Goal: Information Seeking & Learning: Learn about a topic

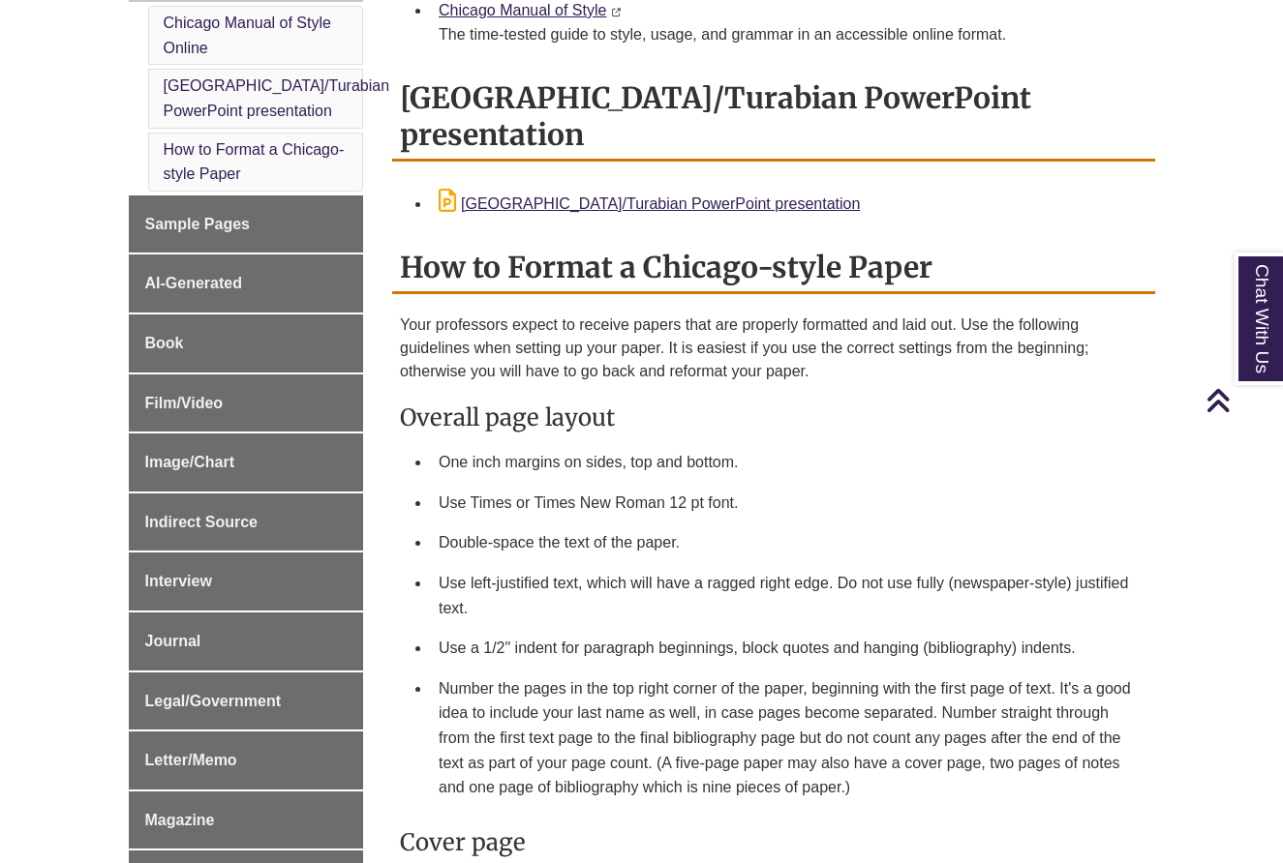
scroll to position [512, 0]
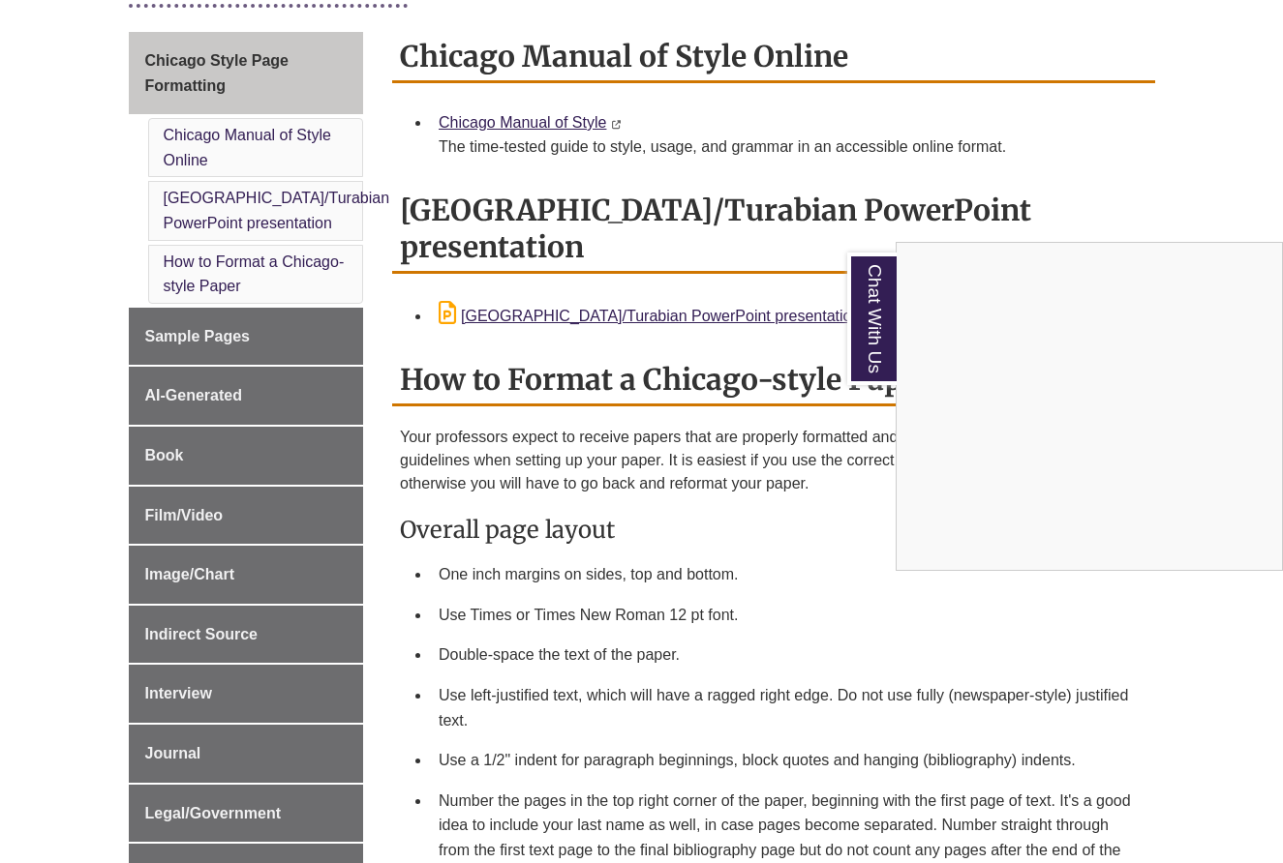
click at [684, 274] on div "Chat With Us" at bounding box center [641, 431] width 1283 height 863
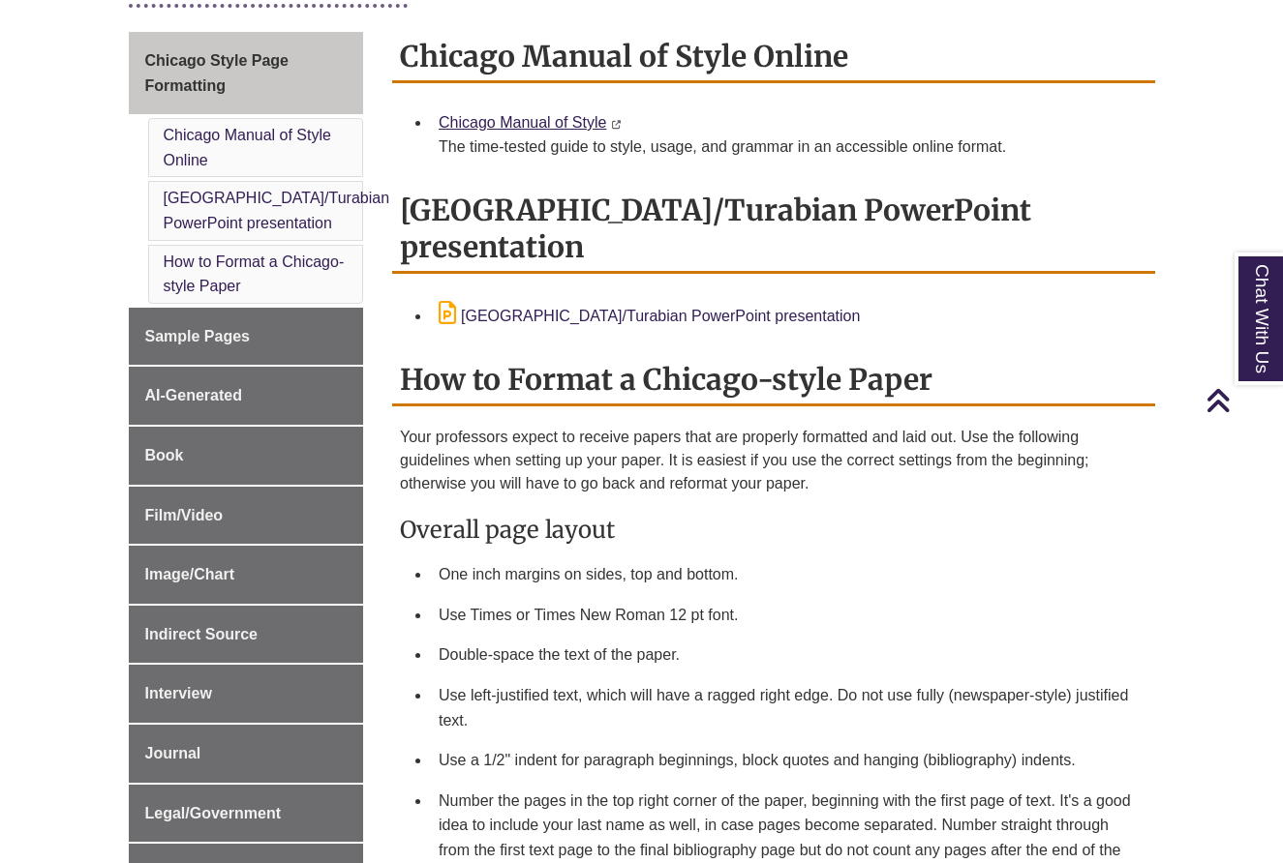
click at [679, 308] on link "[GEOGRAPHIC_DATA]/Turabian PowerPoint presentation" at bounding box center [648, 316] width 421 height 16
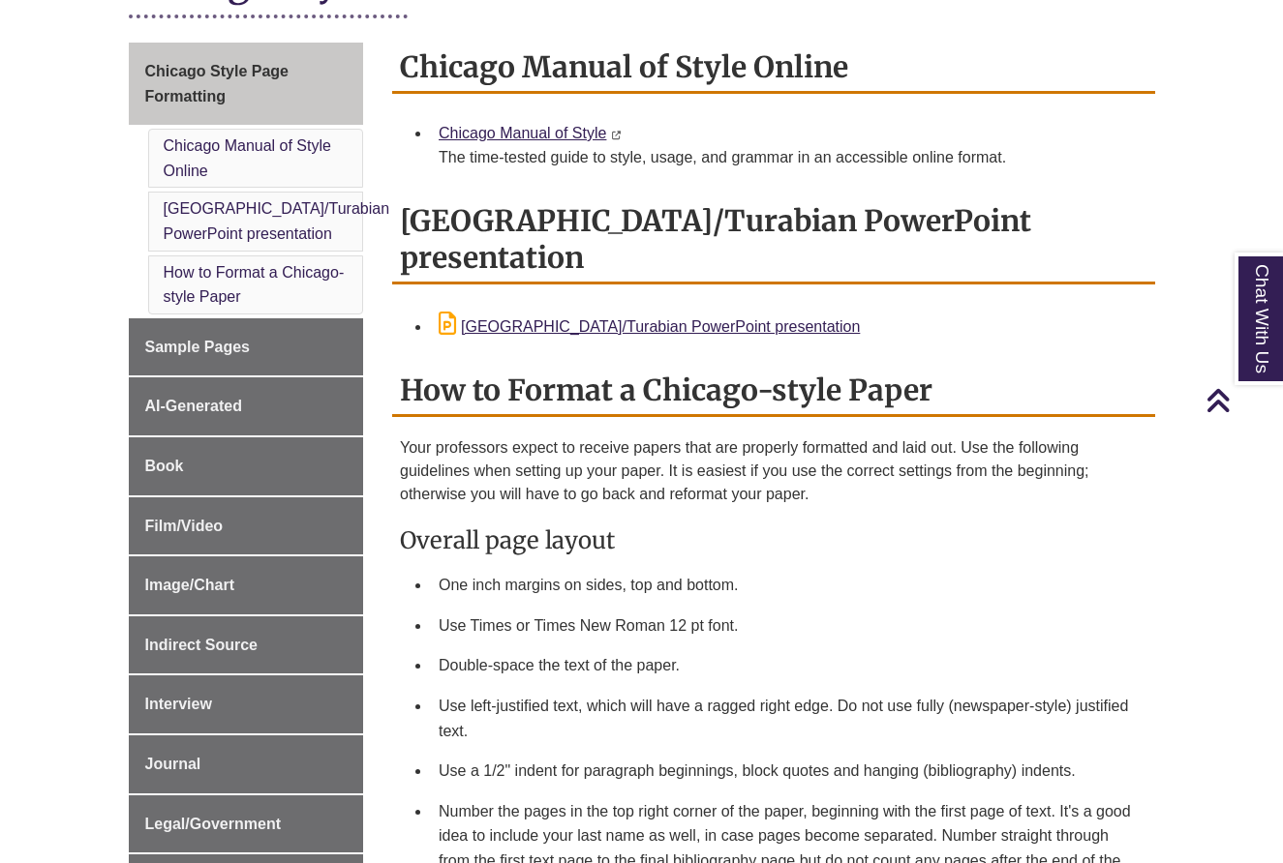
scroll to position [473, 0]
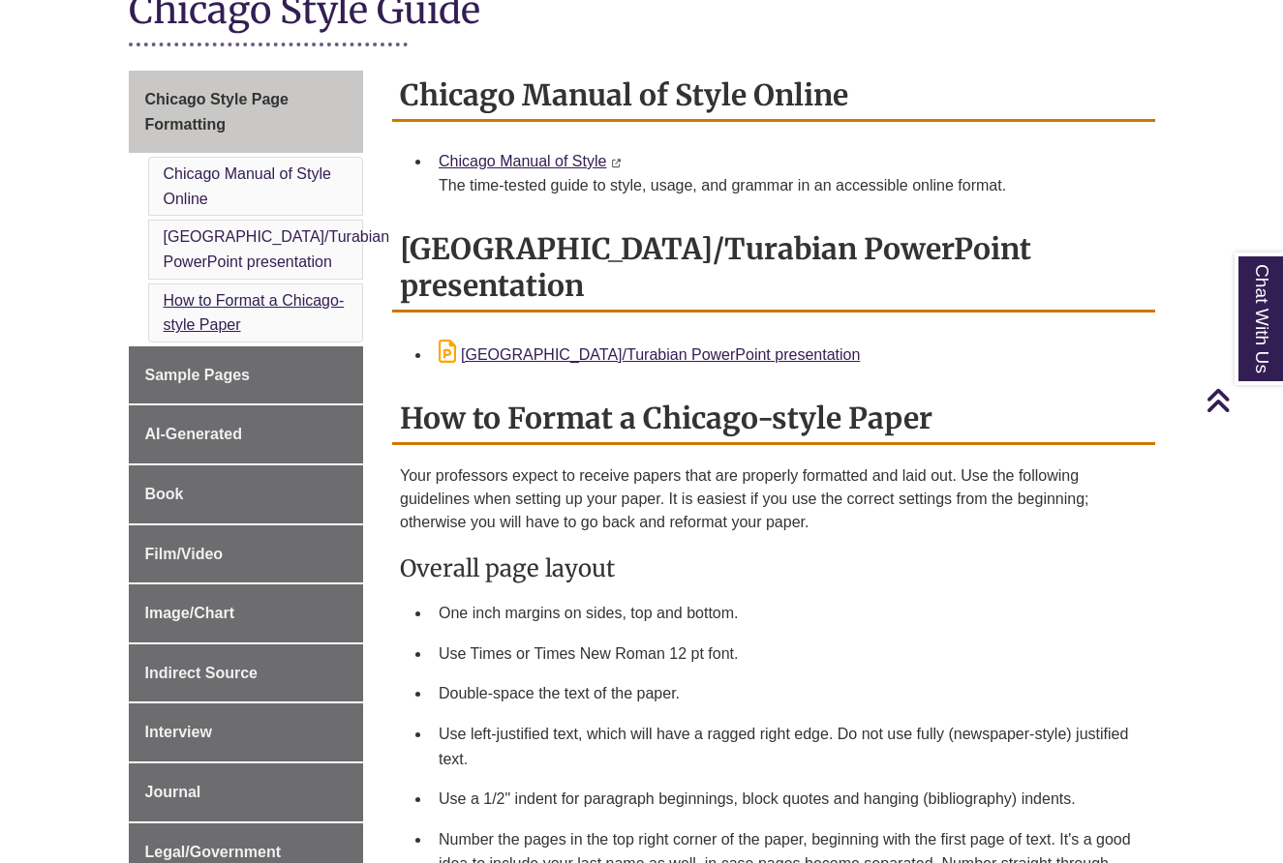
click at [303, 301] on link "How to Format a Chicago-style Paper" at bounding box center [254, 313] width 181 height 42
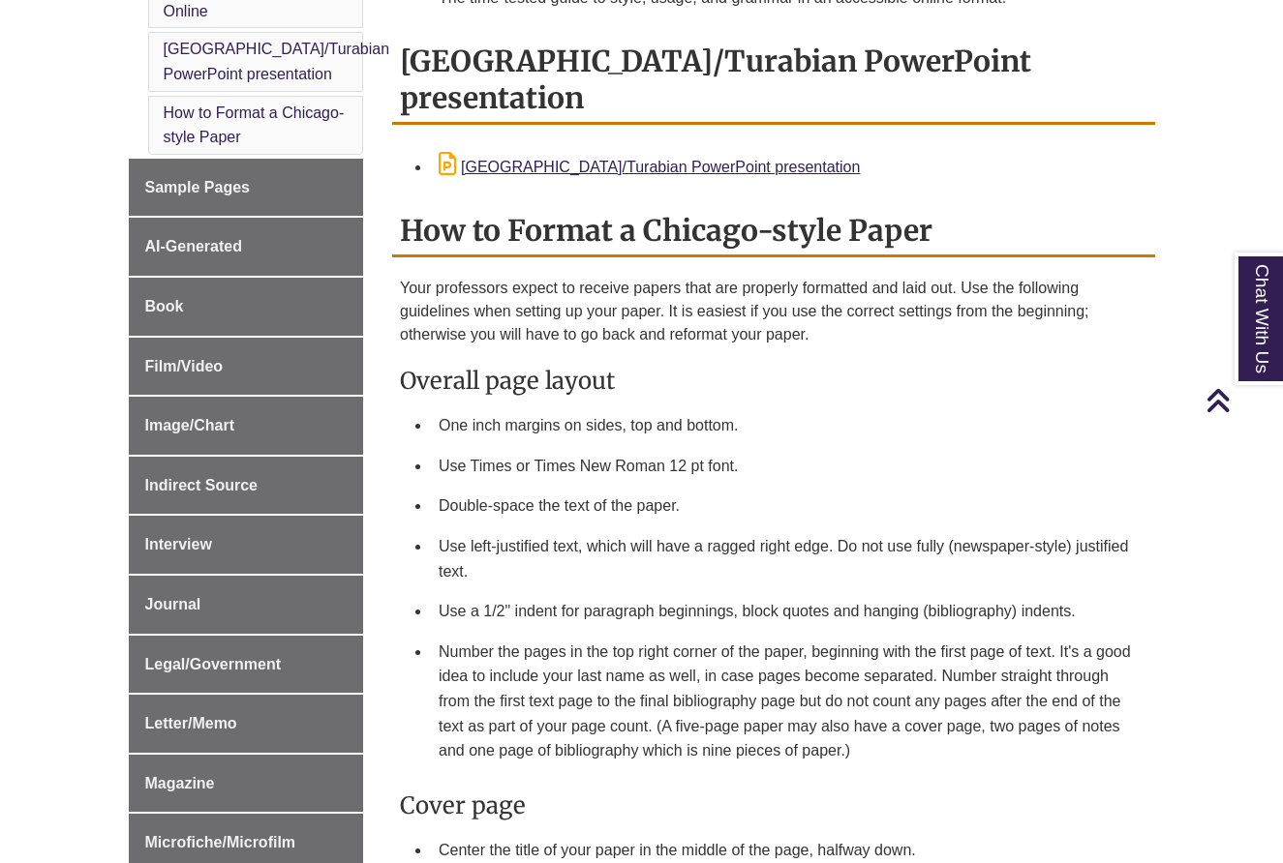
scroll to position [659, 0]
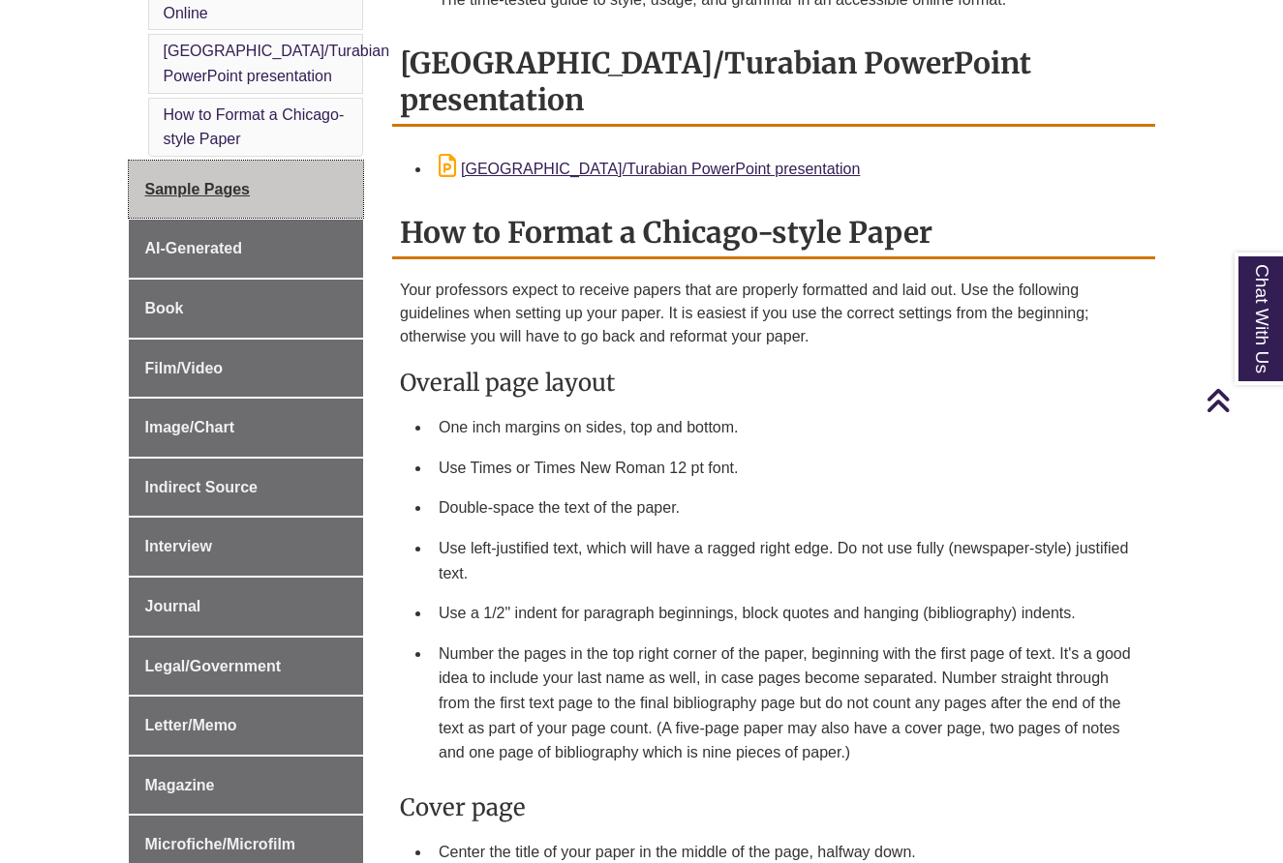
click at [281, 198] on link "Sample Pages" at bounding box center [246, 190] width 235 height 58
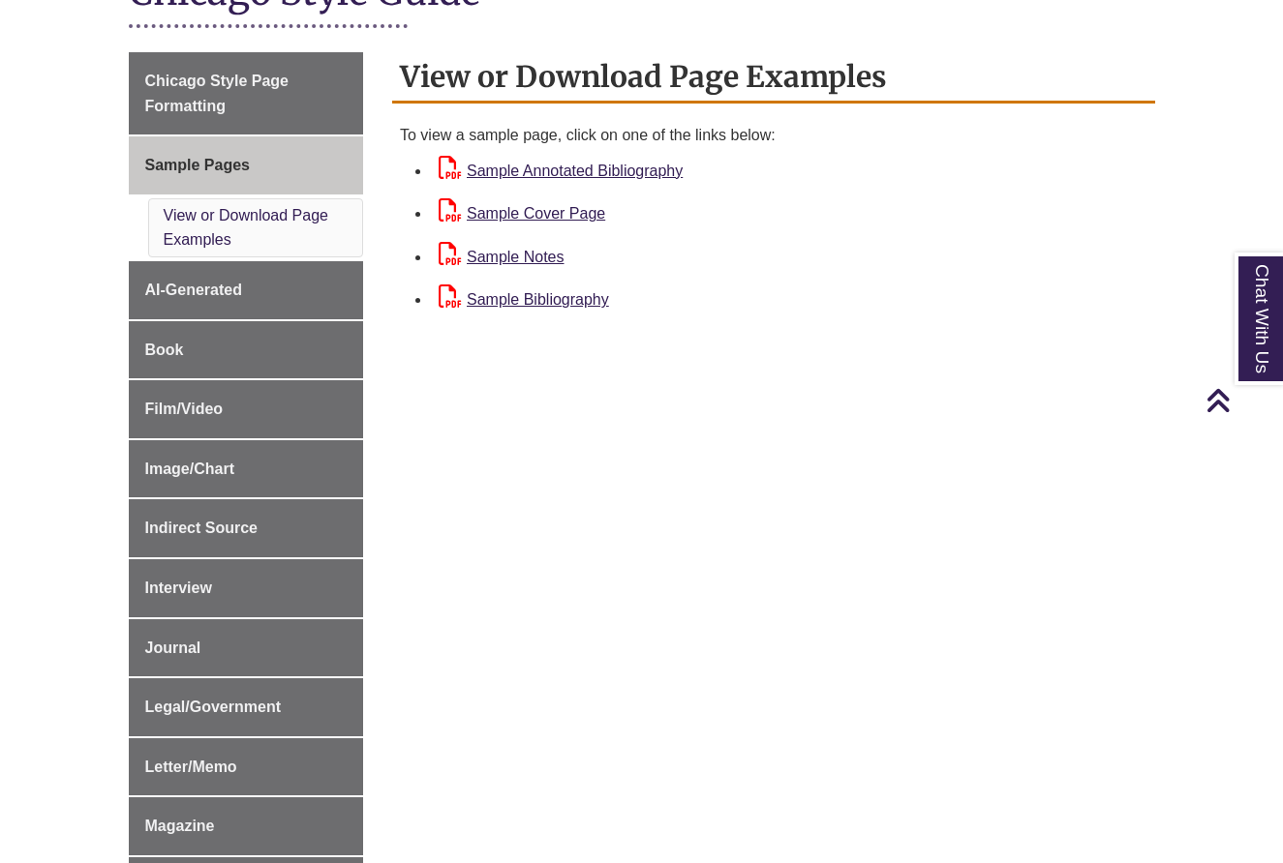
scroll to position [491, 0]
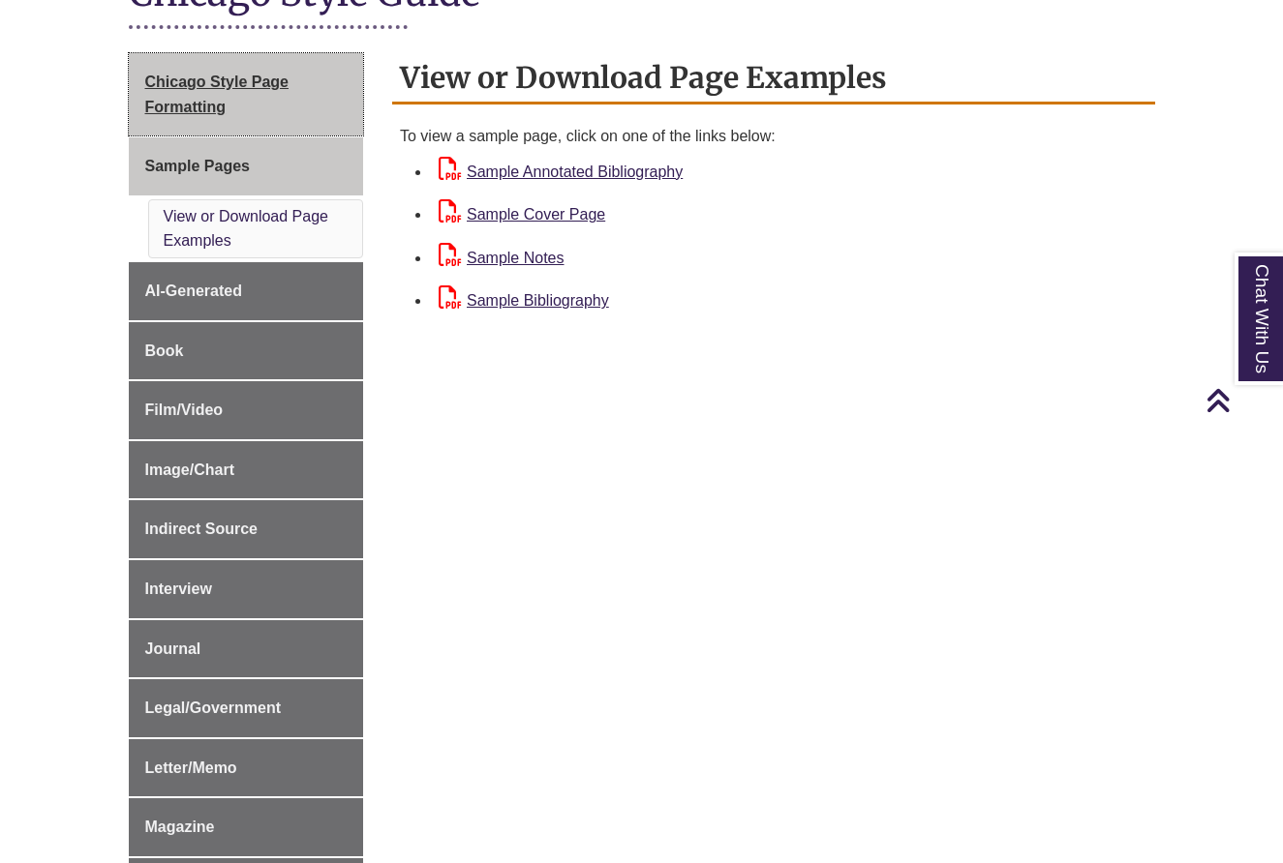
click at [233, 95] on link "Chicago Style Page Formatting" at bounding box center [246, 94] width 235 height 82
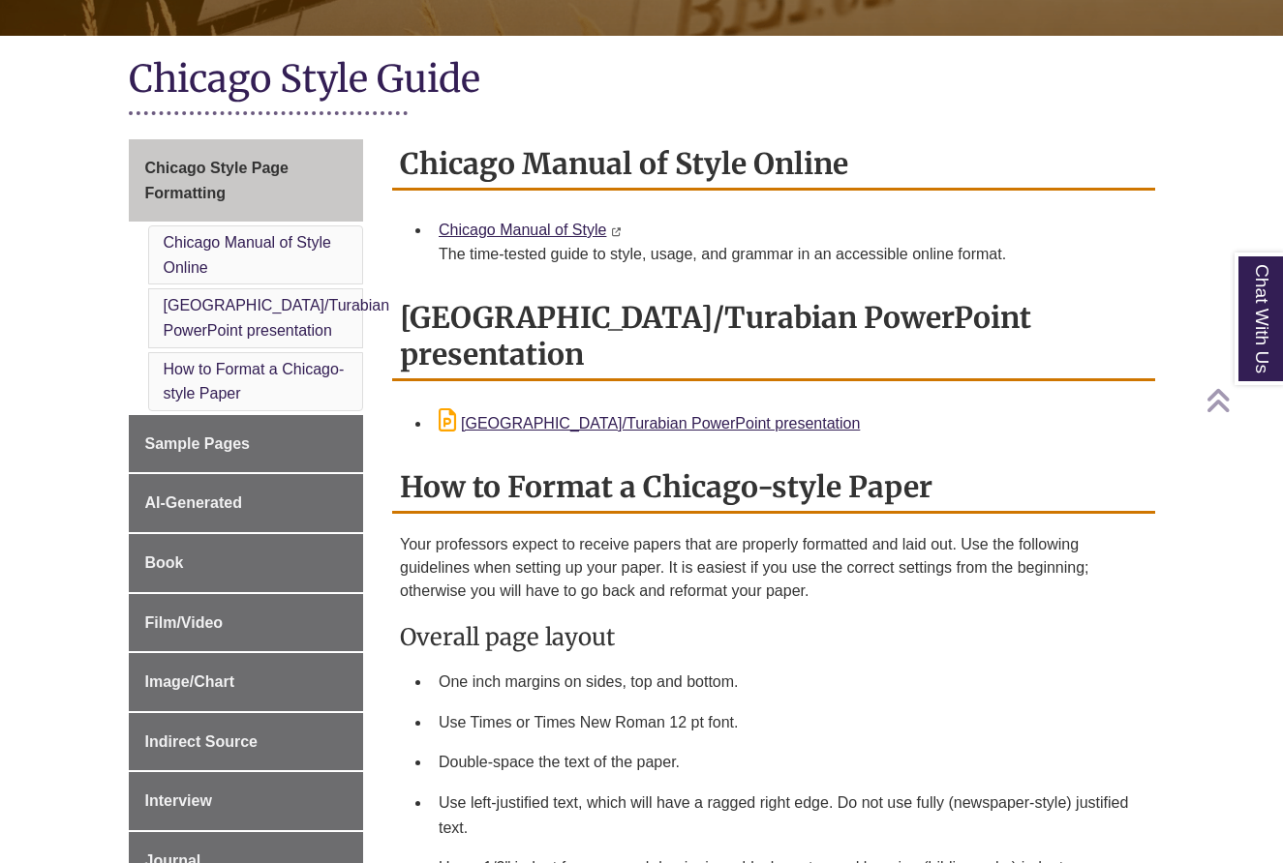
scroll to position [413, 0]
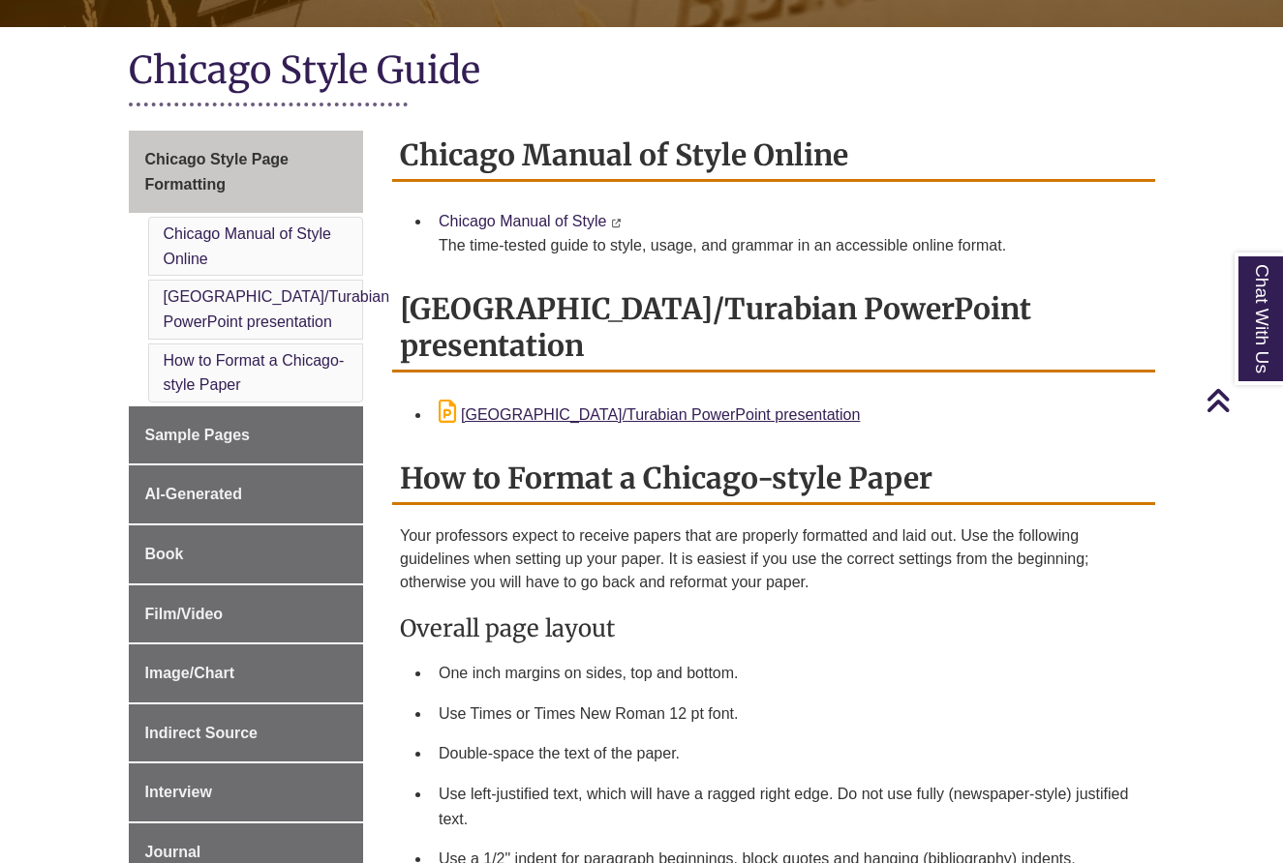
click at [492, 225] on link "Chicago Manual of Style" at bounding box center [521, 221] width 167 height 16
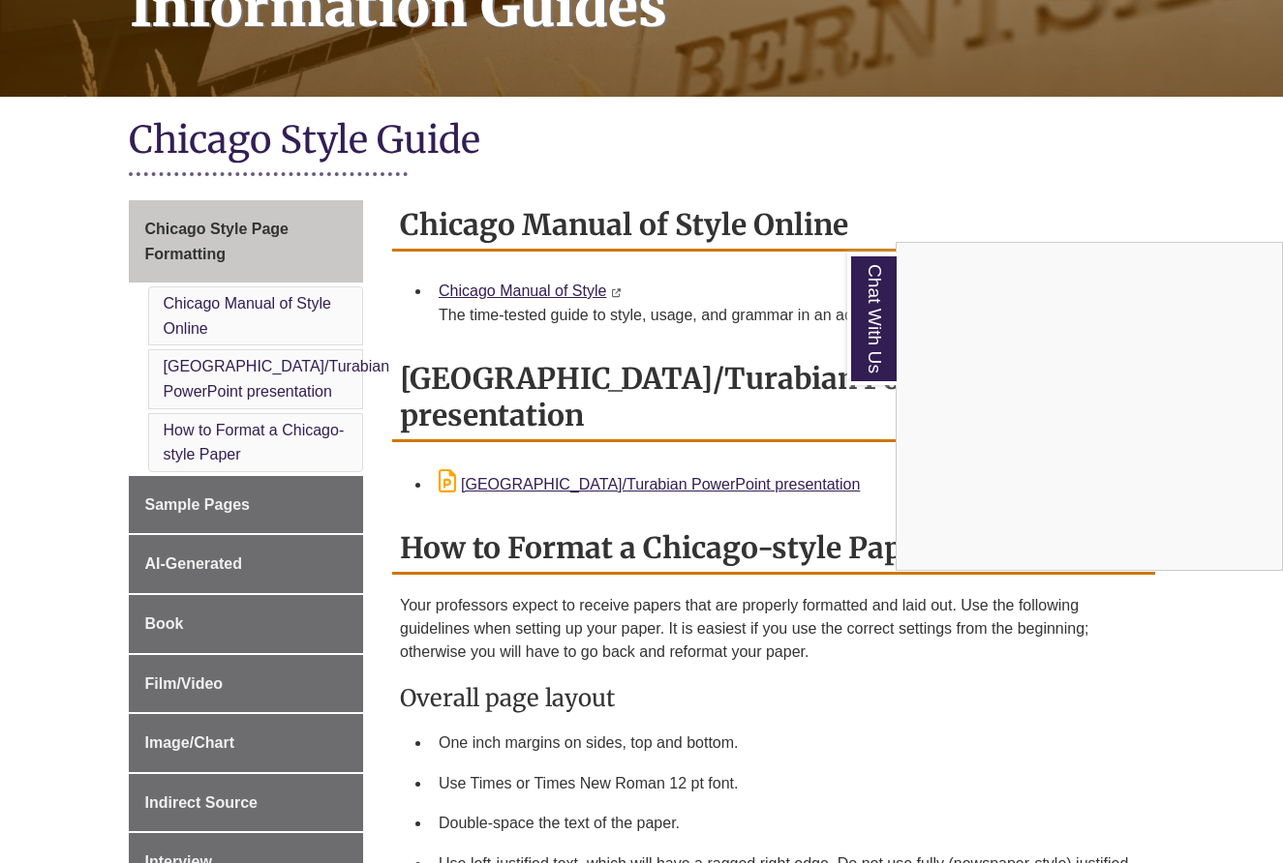
scroll to position [275, 0]
